Goal: Transaction & Acquisition: Purchase product/service

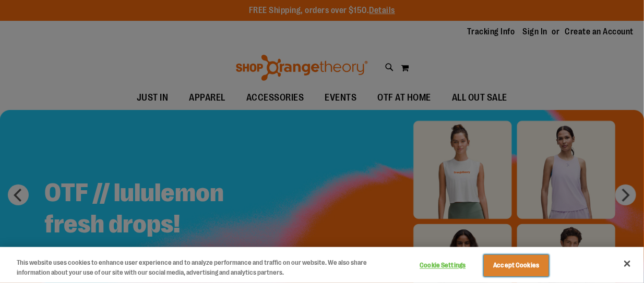
click at [509, 266] on button "Accept Cookies" at bounding box center [516, 266] width 65 height 22
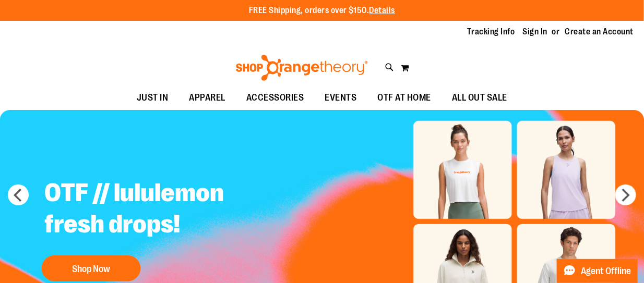
click at [447, 65] on div "Toggle Nav Search Popular Suggestions Advanced Search" at bounding box center [322, 65] width 644 height 42
click at [523, 35] on link "Sign In" at bounding box center [535, 31] width 25 height 11
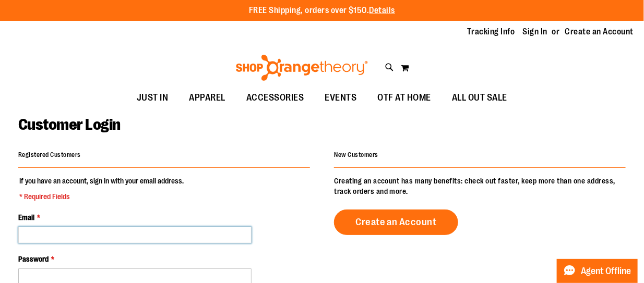
type input "**********"
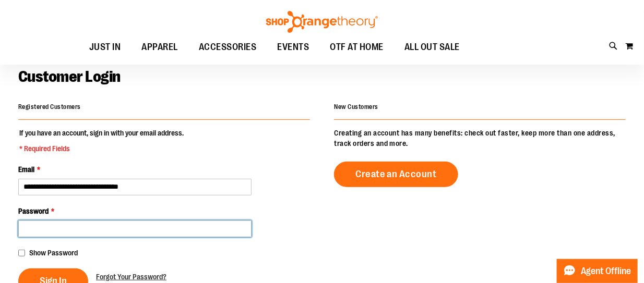
scroll to position [53, 0]
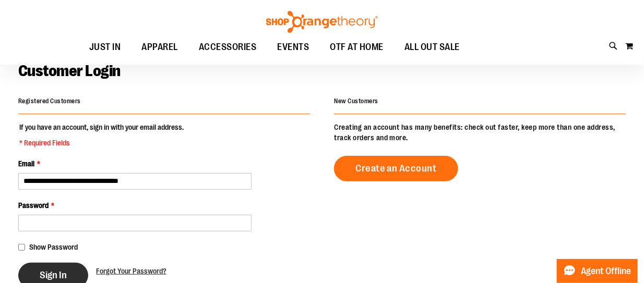
click at [51, 274] on span "Sign In" at bounding box center [53, 275] width 27 height 11
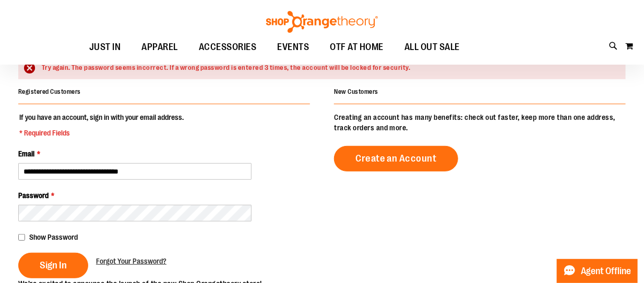
scroll to position [96, 0]
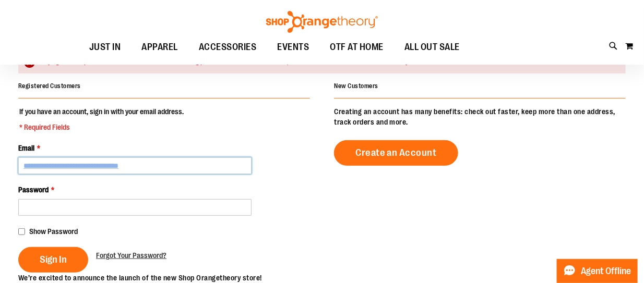
type input "**********"
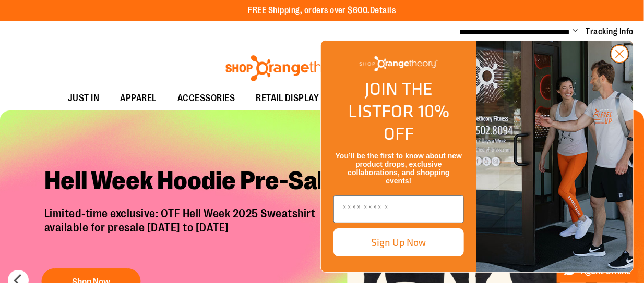
click at [621, 63] on circle "Close dialog" at bounding box center [619, 53] width 17 height 17
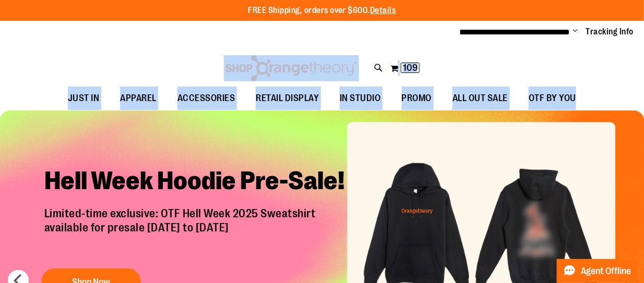
drag, startPoint x: 641, startPoint y: 40, endPoint x: 630, endPoint y: 92, distance: 53.9
click at [630, 92] on div "**********" at bounding box center [322, 55] width 644 height 111
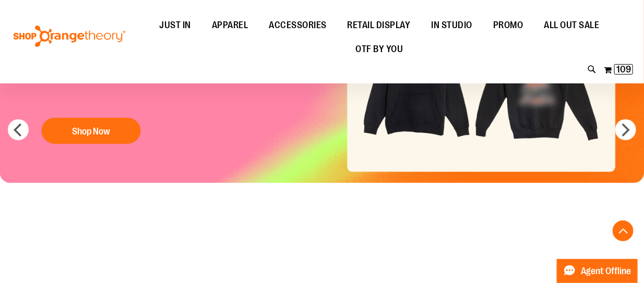
scroll to position [206, 0]
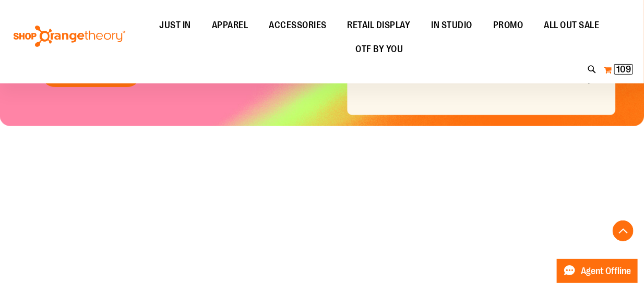
click at [623, 71] on span "109" at bounding box center [623, 69] width 15 height 10
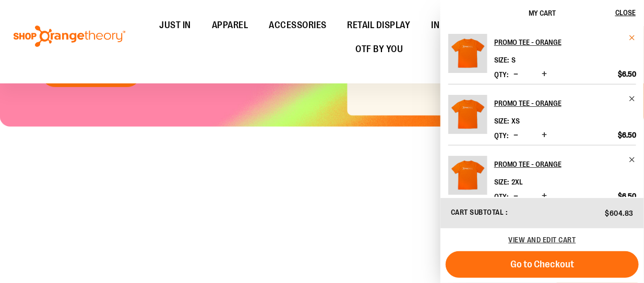
click at [631, 37] on span "Remove item" at bounding box center [632, 38] width 8 height 8
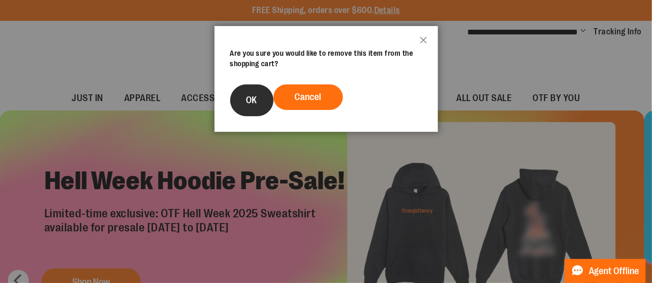
click at [253, 90] on button "OK" at bounding box center [251, 101] width 43 height 32
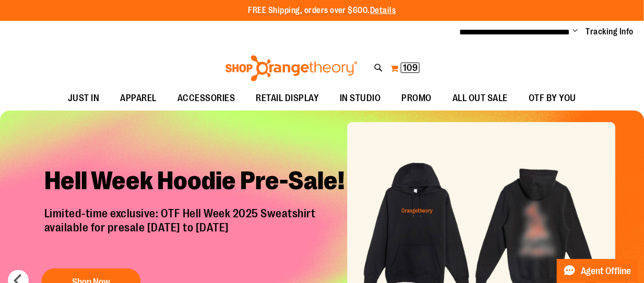
click at [392, 71] on button "My Cart 109 109 items" at bounding box center [405, 68] width 30 height 17
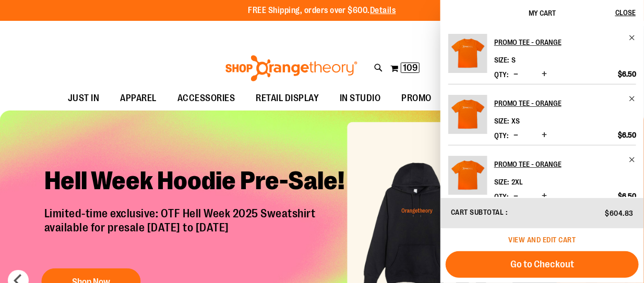
click at [557, 241] on span "View and edit cart" at bounding box center [542, 240] width 67 height 8
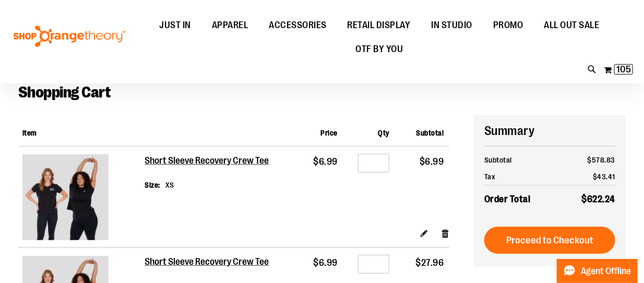
scroll to position [80, 0]
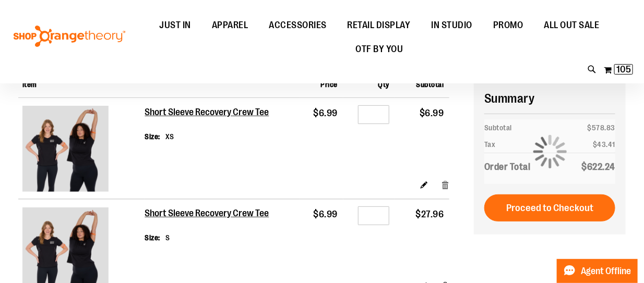
click at [444, 183] on link "Remove item" at bounding box center [445, 184] width 9 height 11
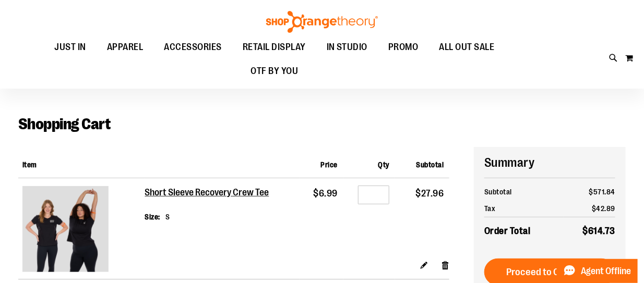
scroll to position [74, 0]
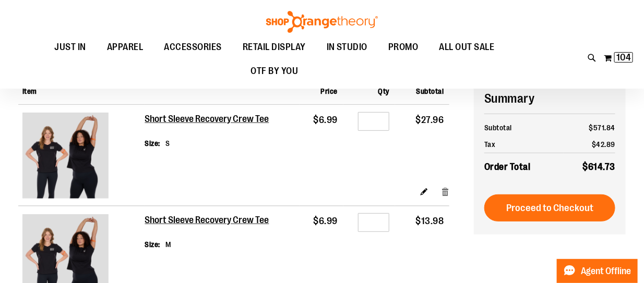
click at [445, 191] on link "Remove item" at bounding box center [445, 191] width 9 height 11
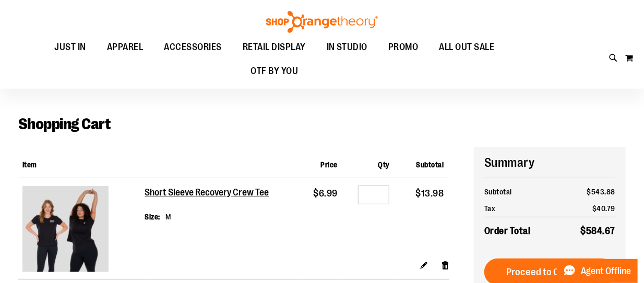
scroll to position [33, 0]
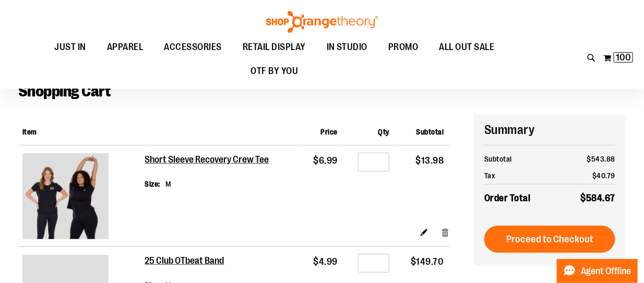
click at [445, 235] on link "Remove item" at bounding box center [445, 231] width 9 height 11
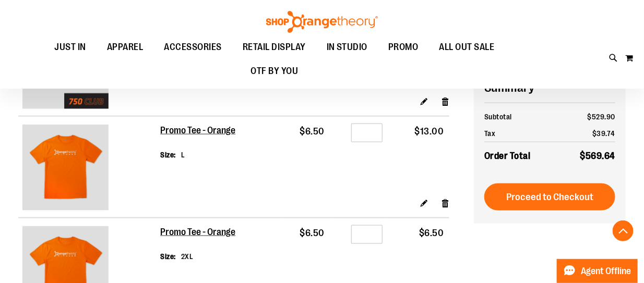
scroll to position [369, 0]
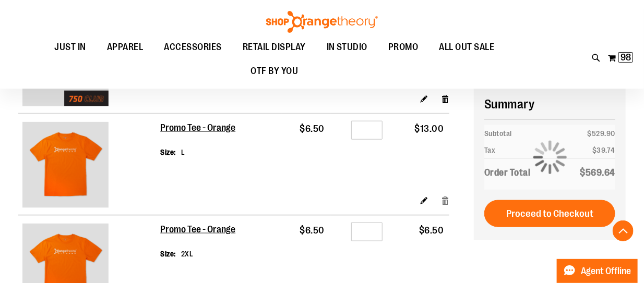
click at [444, 200] on link "Remove item" at bounding box center [445, 200] width 9 height 11
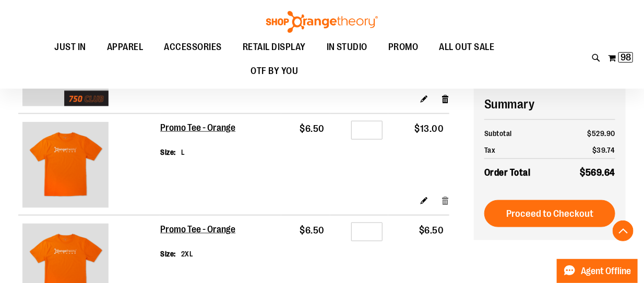
click at [444, 200] on link "Remove item" at bounding box center [445, 200] width 9 height 11
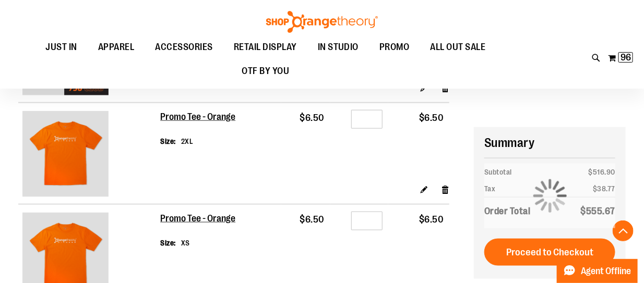
scroll to position [376, 0]
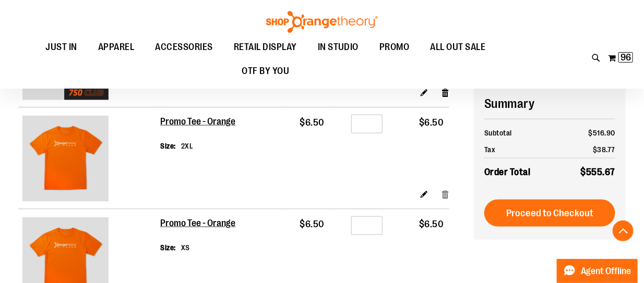
click at [448, 194] on link "Remove item" at bounding box center [445, 194] width 9 height 11
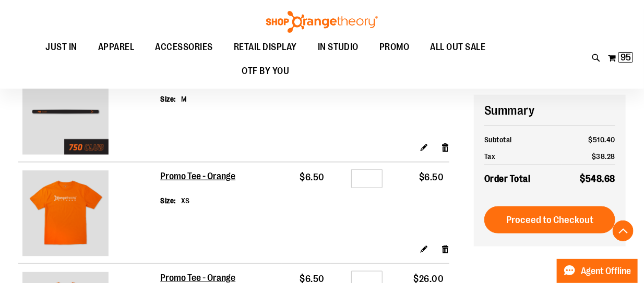
scroll to position [338, 0]
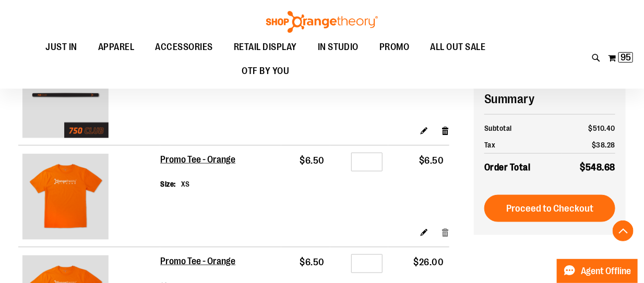
click at [445, 232] on link "Remove item" at bounding box center [445, 232] width 9 height 11
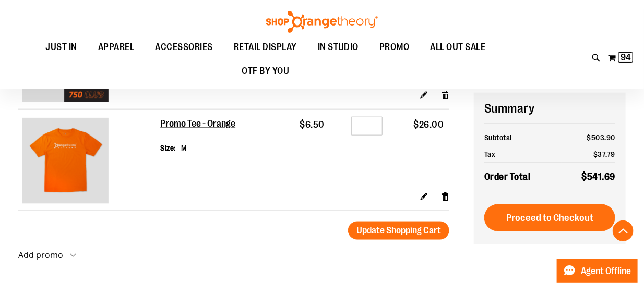
scroll to position [383, 0]
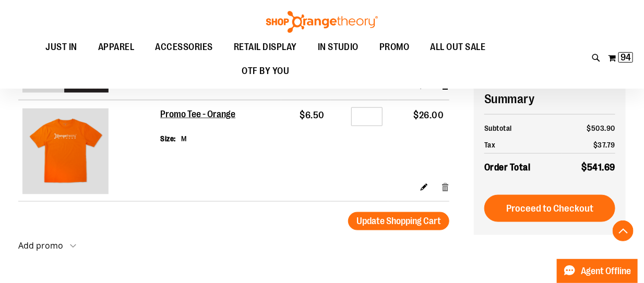
click at [448, 185] on link "Remove item" at bounding box center [445, 187] width 9 height 11
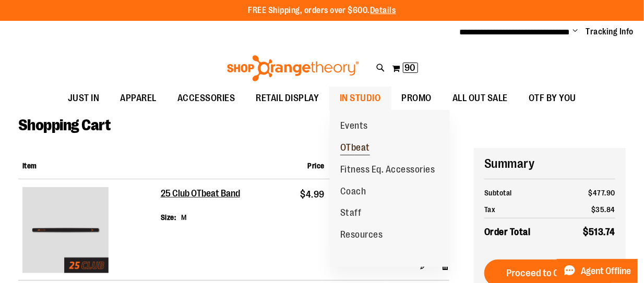
click at [359, 151] on span "OTbeat" at bounding box center [355, 148] width 30 height 13
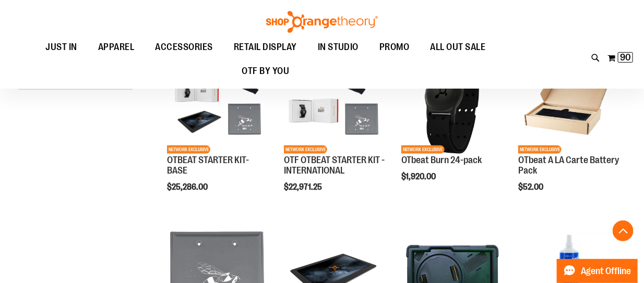
scroll to position [171, 0]
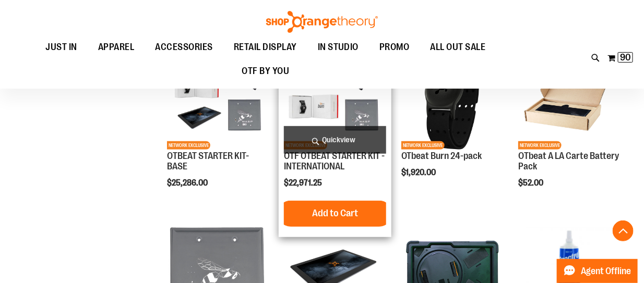
scroll to position [159, 0]
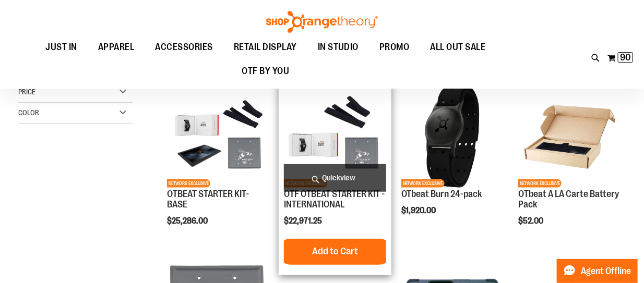
scroll to position [126, 0]
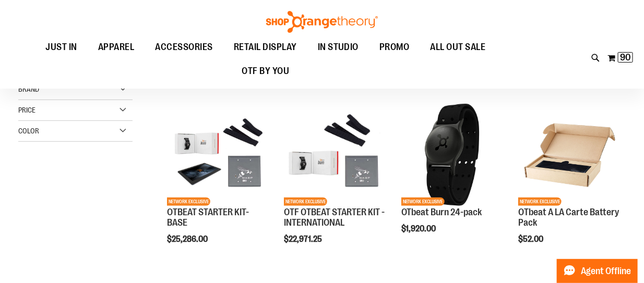
scroll to position [89, 0]
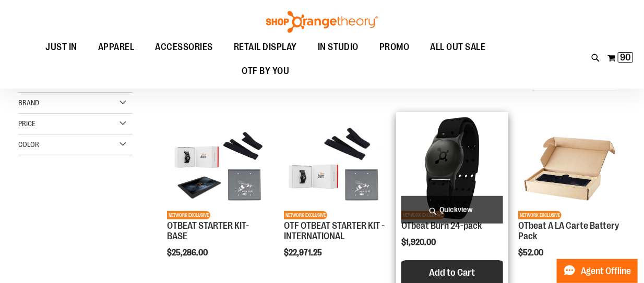
click at [445, 265] on button "Add to Cart" at bounding box center [452, 273] width 115 height 26
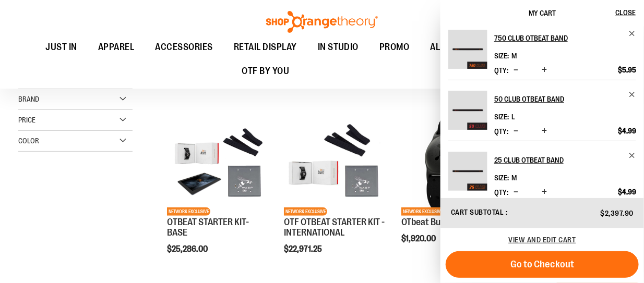
scroll to position [76, 0]
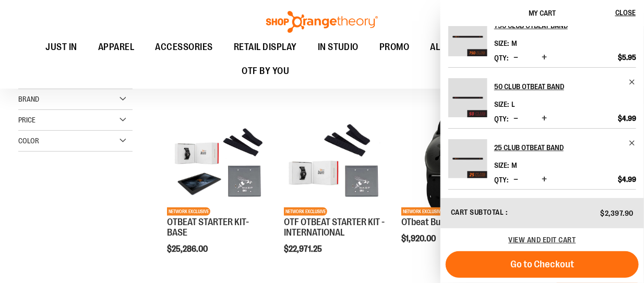
click at [364, 67] on ul "JUST IN JUST IN Balanced Basics New for Women New for Men New Accessories New B…" at bounding box center [265, 59] width 510 height 48
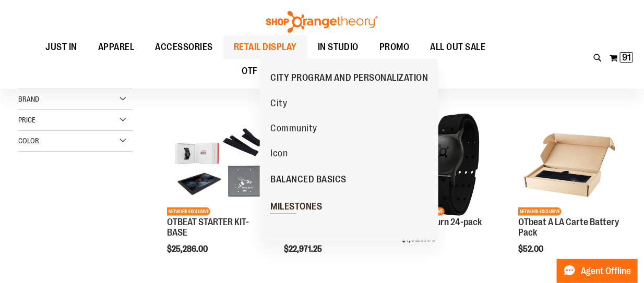
click at [282, 201] on span "MILESTONES" at bounding box center [296, 207] width 52 height 13
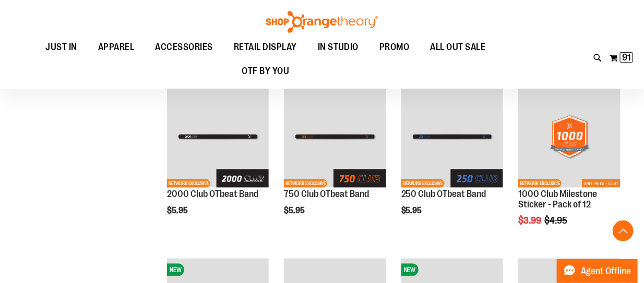
scroll to position [299, 0]
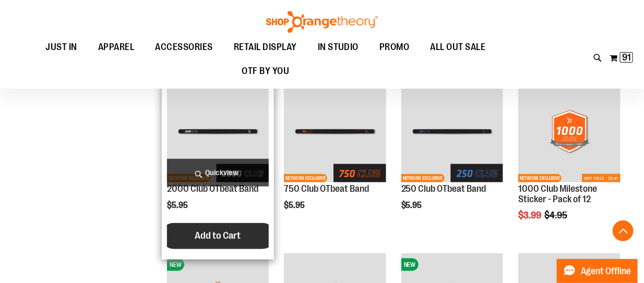
click at [230, 248] on button "Add to Cart" at bounding box center [218, 236] width 115 height 26
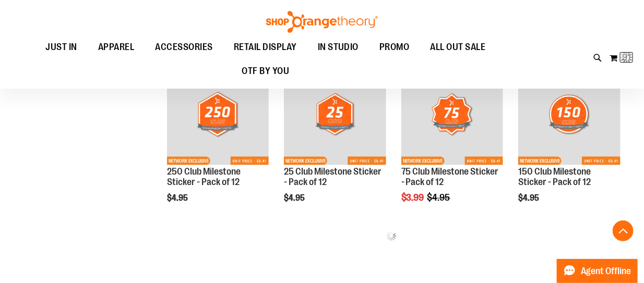
scroll to position [506, 0]
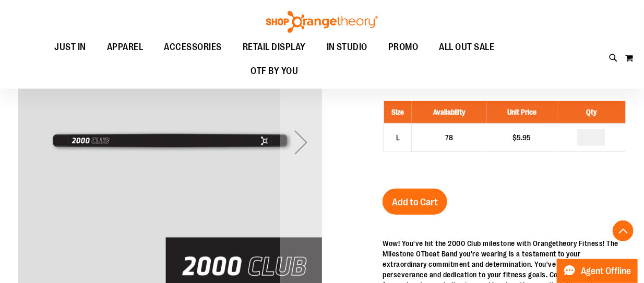
scroll to position [180, 0]
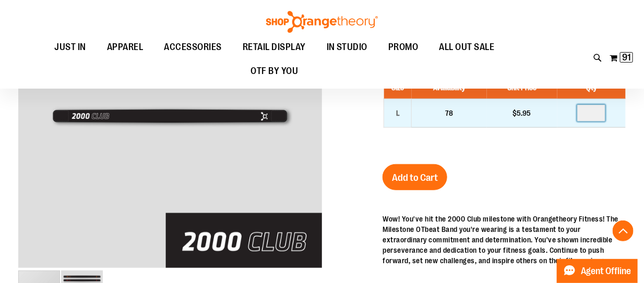
click at [602, 117] on input "number" at bounding box center [591, 113] width 28 height 17
type input "**"
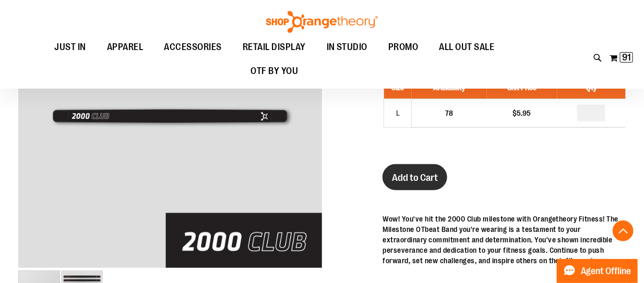
click at [428, 171] on button "Add to Cart" at bounding box center [414, 177] width 65 height 26
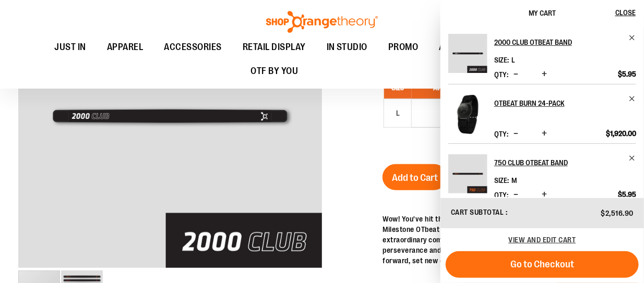
click at [349, 152] on div at bounding box center [321, 207] width 607 height 483
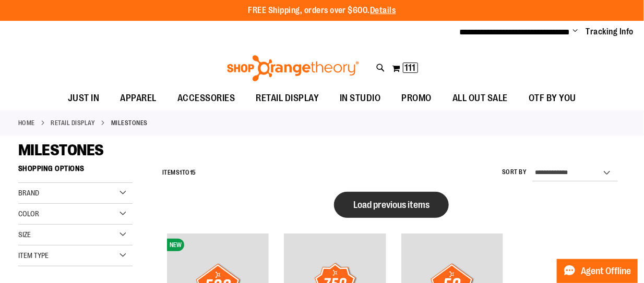
click at [374, 206] on span "Load previous items" at bounding box center [391, 205] width 76 height 10
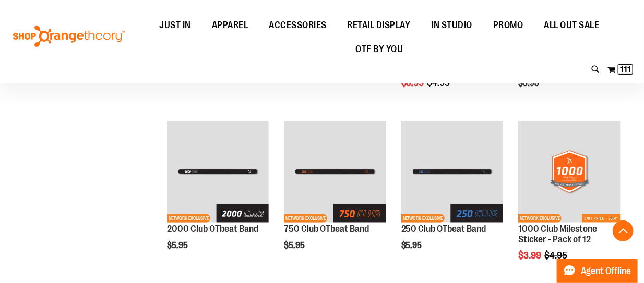
scroll to position [272, 0]
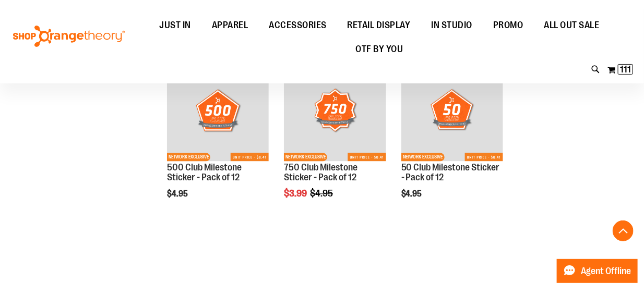
scroll to position [678, 0]
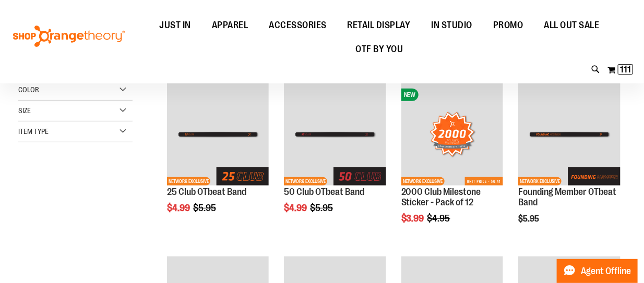
scroll to position [154, 0]
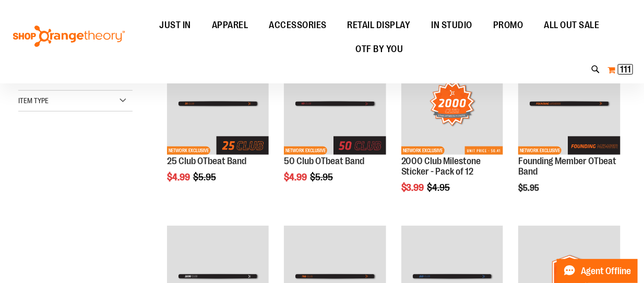
click at [623, 66] on span "111" at bounding box center [625, 69] width 11 height 10
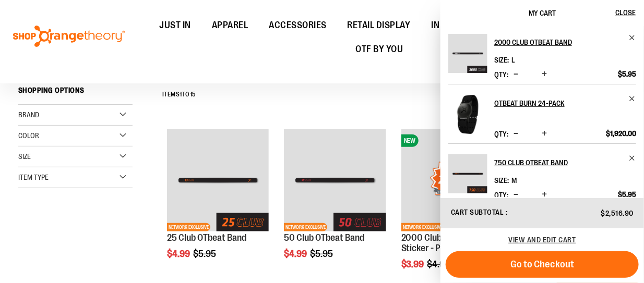
scroll to position [76, 0]
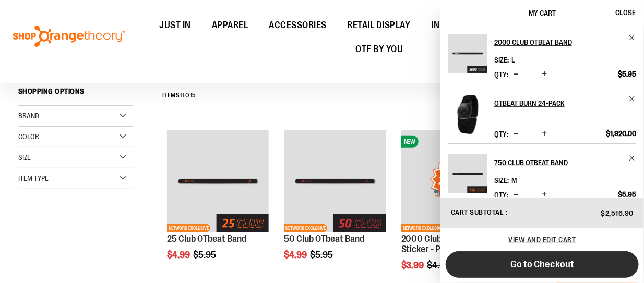
click at [552, 263] on span "Go to Checkout" at bounding box center [542, 264] width 64 height 11
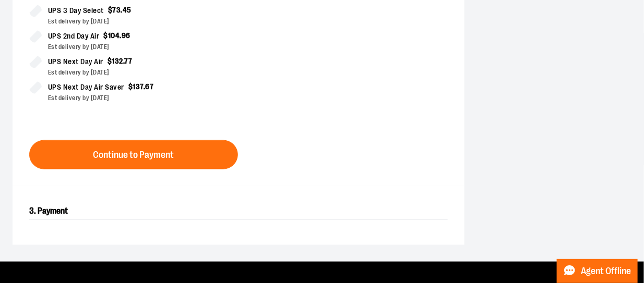
scroll to position [388, 0]
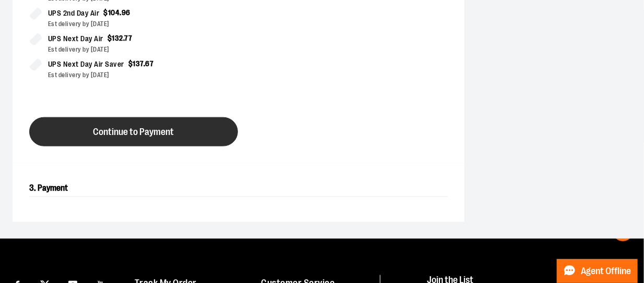
click at [201, 135] on button "Continue to Payment" at bounding box center [133, 131] width 209 height 29
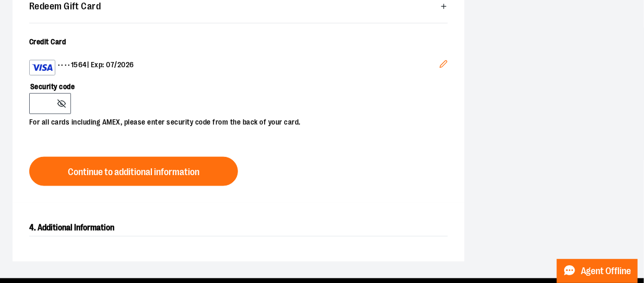
scroll to position [372, 0]
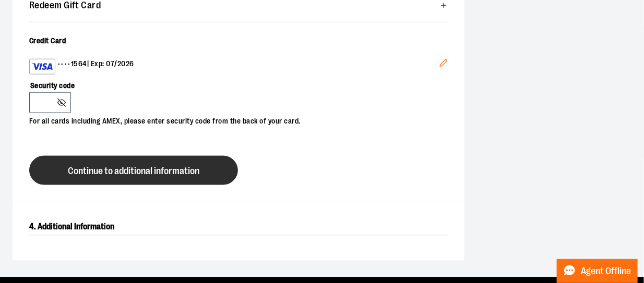
click at [149, 173] on span "Continue to additional information" at bounding box center [133, 171] width 131 height 10
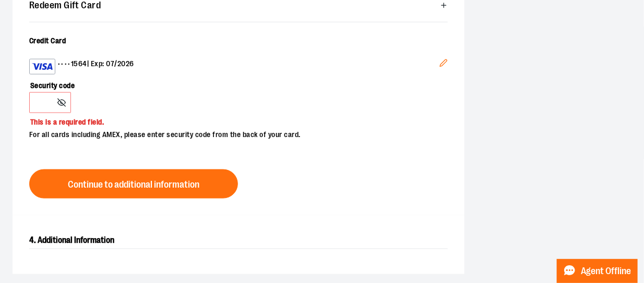
click at [290, 201] on div "3. Payment Redeem Gift Card Card number * Pin number * Apply gift card Cancel C…" at bounding box center [239, 84] width 452 height 263
click at [62, 101] on line at bounding box center [62, 103] width 8 height 8
click at [442, 62] on icon "Edit" at bounding box center [443, 63] width 8 height 8
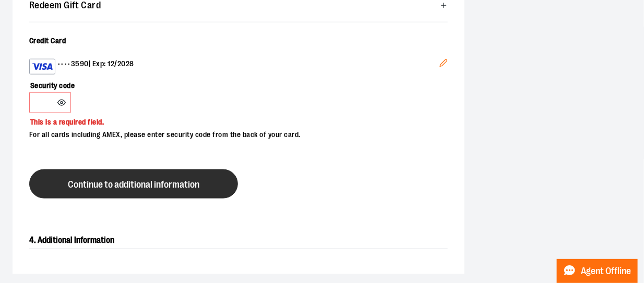
click at [94, 177] on button "Continue to additional information" at bounding box center [133, 184] width 209 height 29
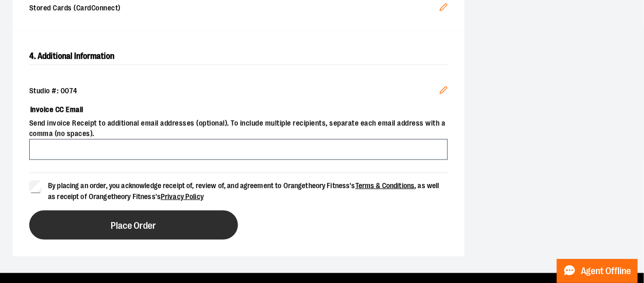
click at [117, 224] on span "Place Order" at bounding box center [133, 226] width 45 height 10
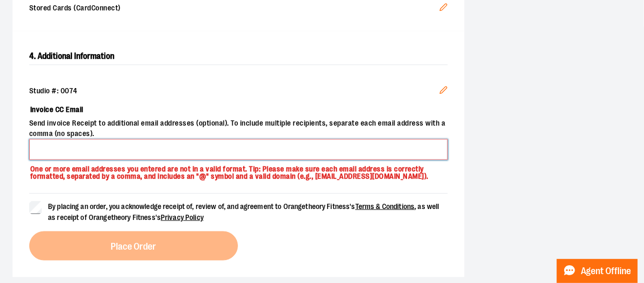
click at [89, 150] on input "Invoice CC Email" at bounding box center [238, 149] width 418 height 21
type input "**********"
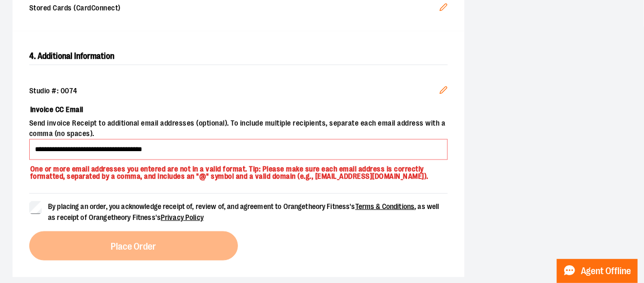
click at [43, 219] on label "By placing an order, you acknowledge receipt of, review of, and agreement to Or…" at bounding box center [238, 212] width 418 height 22
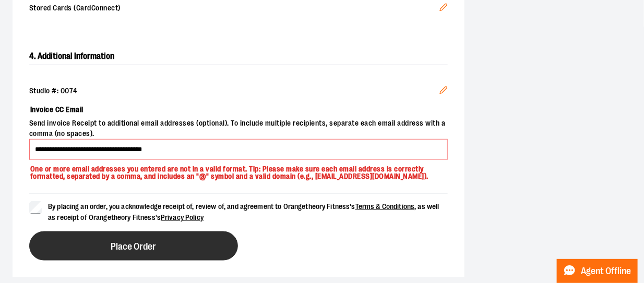
click at [130, 258] on button "Place Order" at bounding box center [133, 246] width 209 height 29
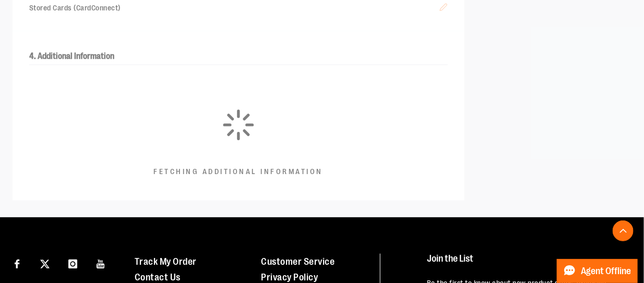
scroll to position [358, 0]
